Goal: Task Accomplishment & Management: Manage account settings

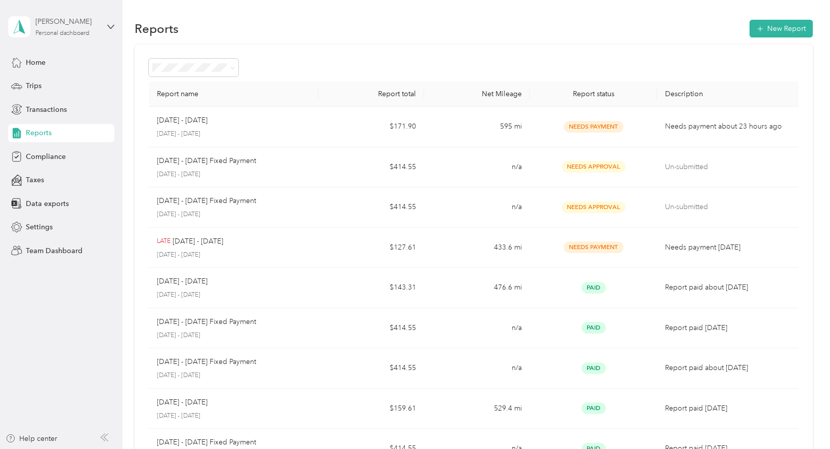
click at [66, 34] on div "Personal dashboard" at bounding box center [62, 33] width 54 height 6
click at [63, 86] on div "Team dashboard" at bounding box center [171, 83] width 313 height 18
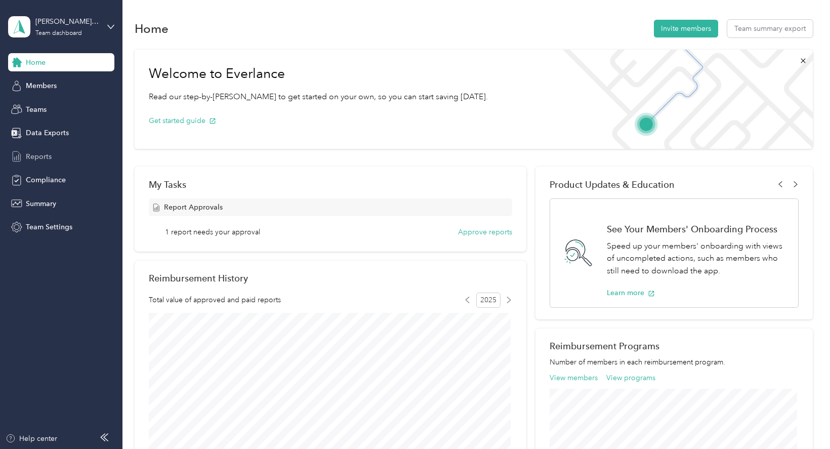
click at [41, 154] on span "Reports" at bounding box center [39, 156] width 26 height 11
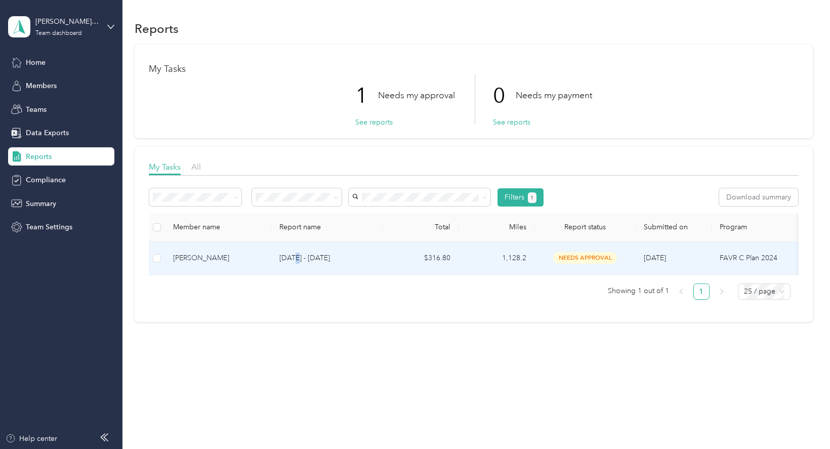
click at [297, 257] on p "[DATE] - [DATE]" at bounding box center [326, 257] width 95 height 11
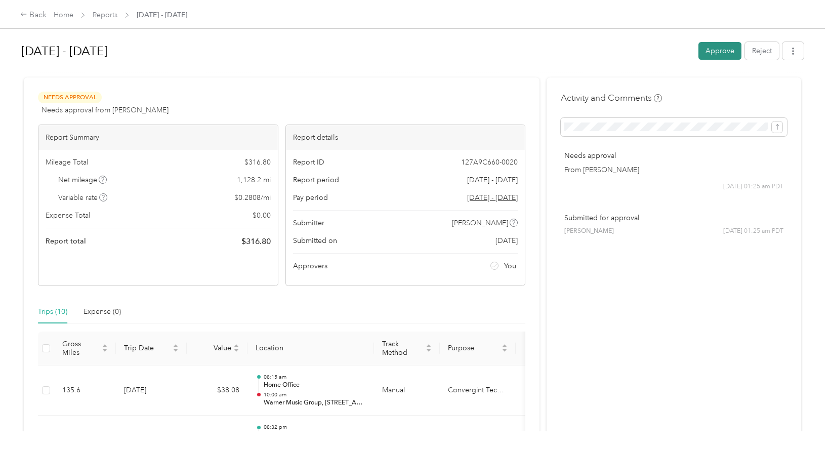
click at [705, 51] on button "Approve" at bounding box center [719, 51] width 43 height 18
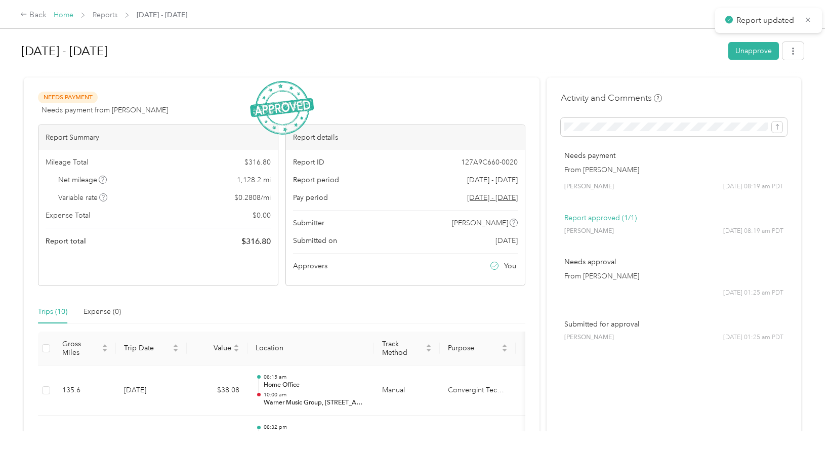
click at [71, 16] on link "Home" at bounding box center [64, 15] width 20 height 9
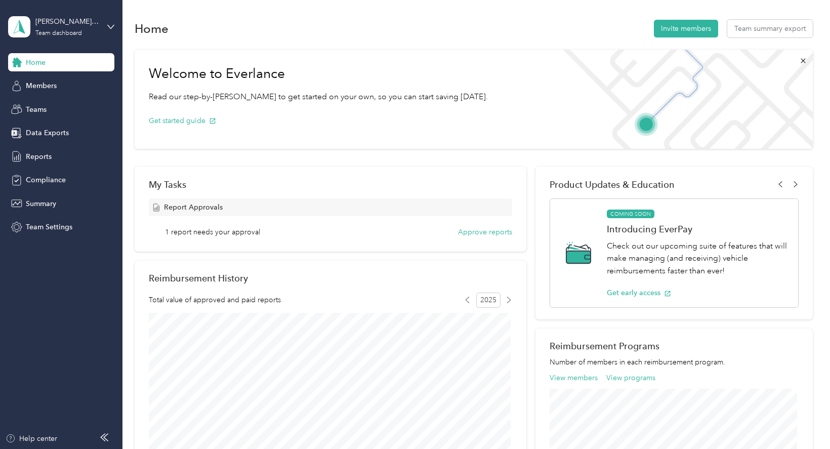
click at [232, 233] on span "1 report needs your approval" at bounding box center [212, 232] width 95 height 11
click at [469, 228] on button "Approve reports" at bounding box center [485, 232] width 54 height 11
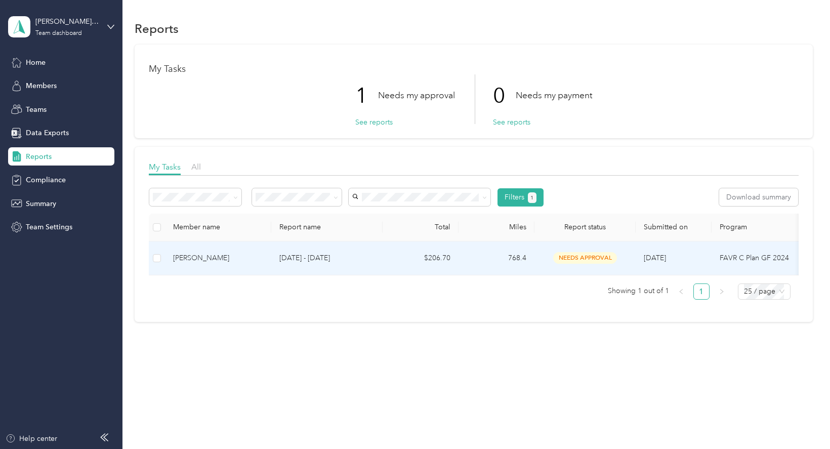
click at [337, 261] on p "[DATE] - [DATE]" at bounding box center [326, 257] width 95 height 11
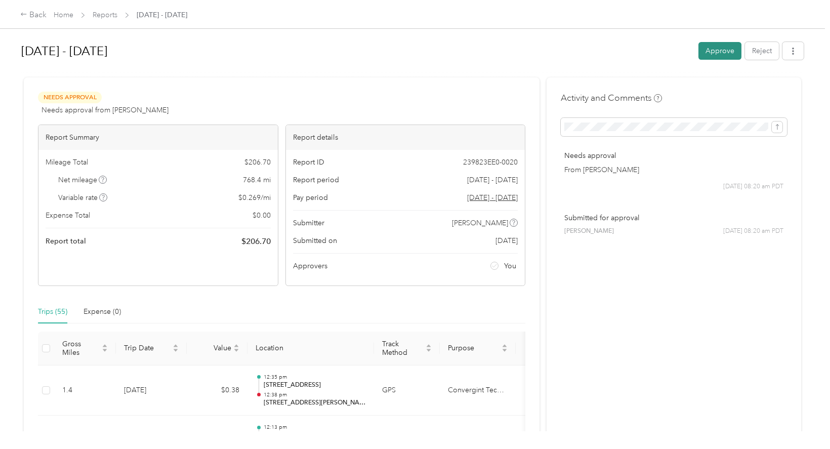
click at [704, 53] on button "Approve" at bounding box center [719, 51] width 43 height 18
